Goal: Navigation & Orientation: Find specific page/section

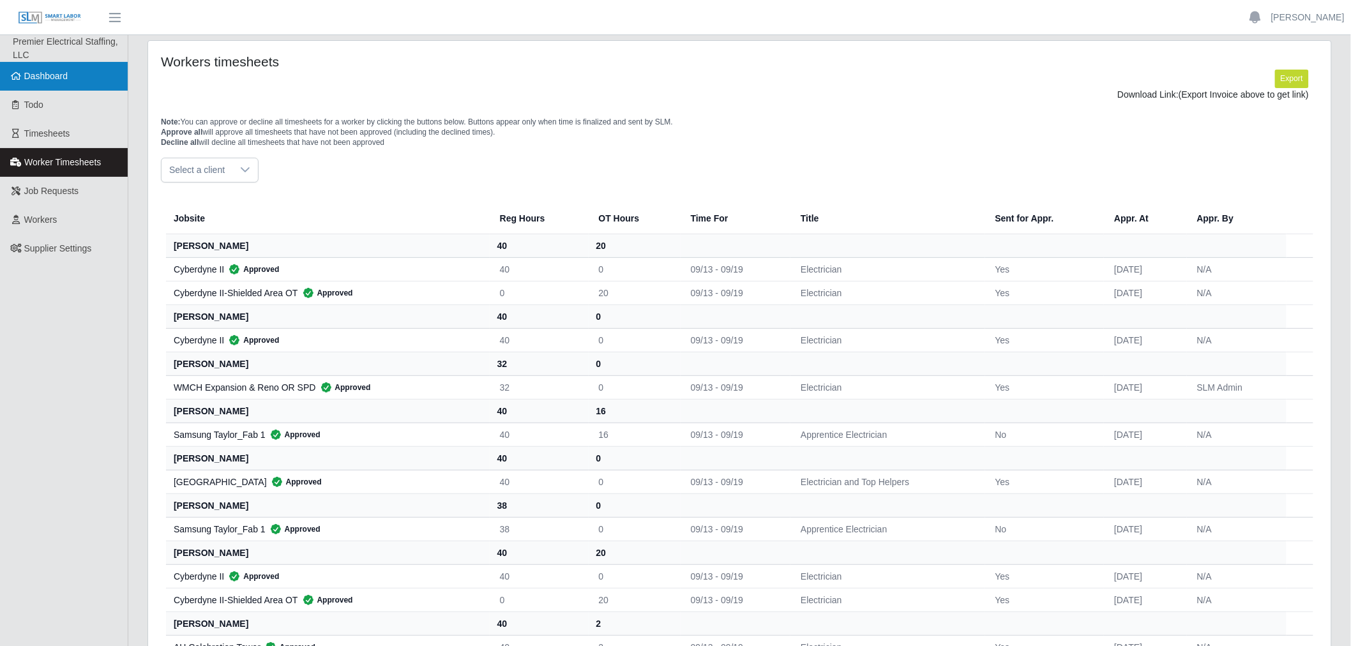
click at [72, 84] on link "Dashboard" at bounding box center [64, 76] width 128 height 29
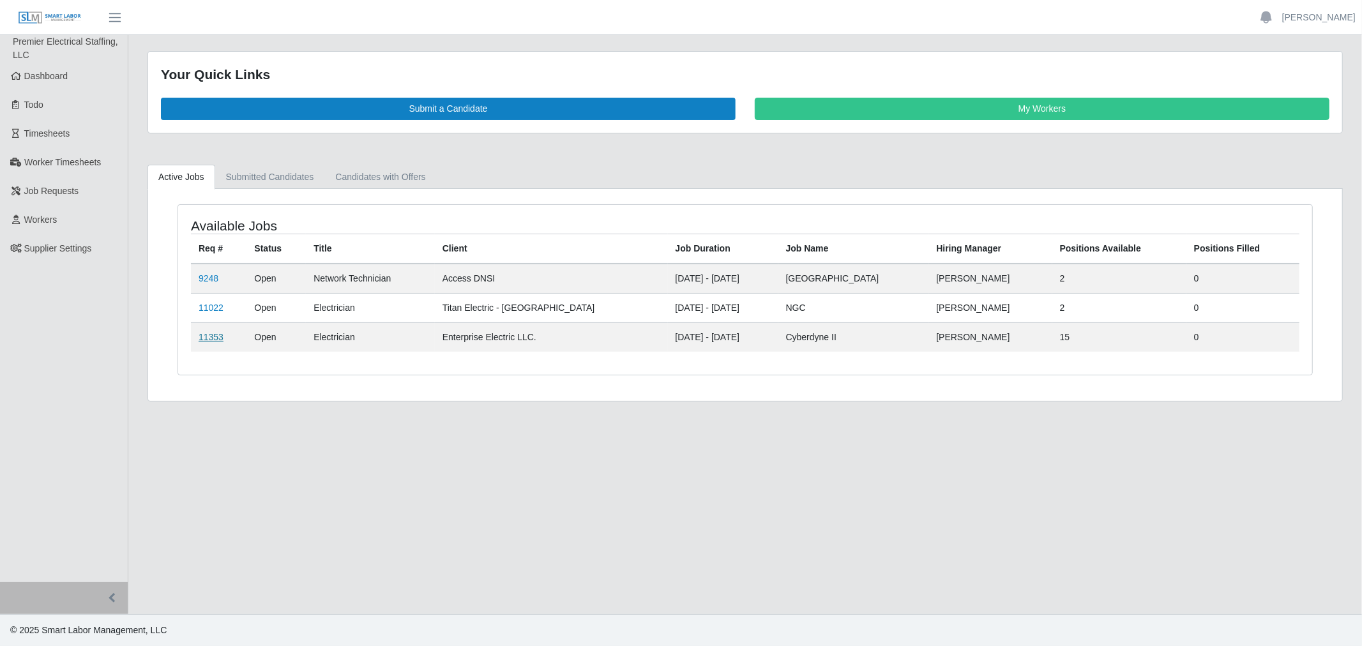
click at [202, 336] on link "11353" at bounding box center [211, 337] width 25 height 10
